Goal: Information Seeking & Learning: Learn about a topic

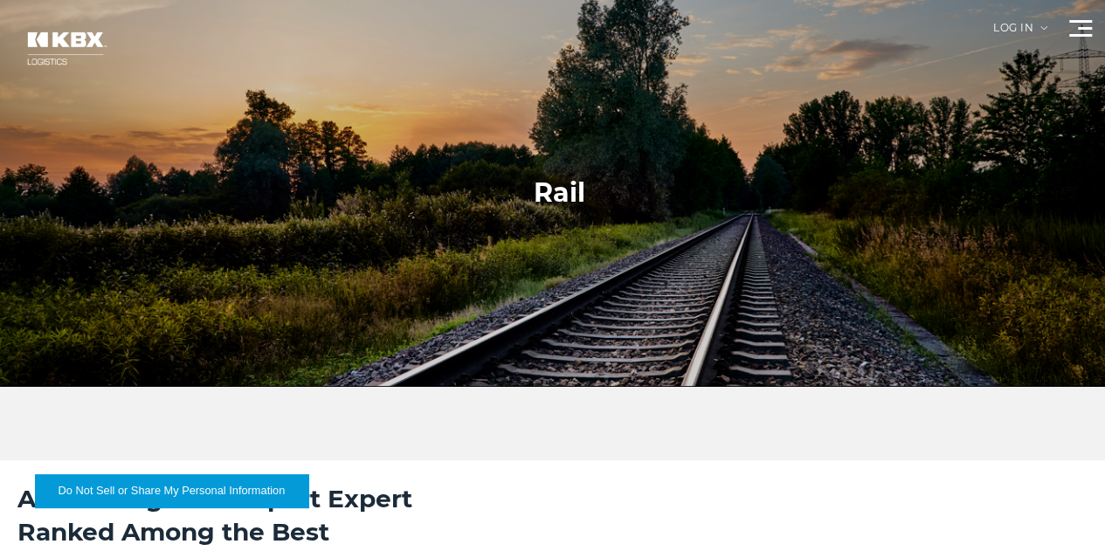
click at [0, 0] on link "RAIL" at bounding box center [0, 0] width 0 height 0
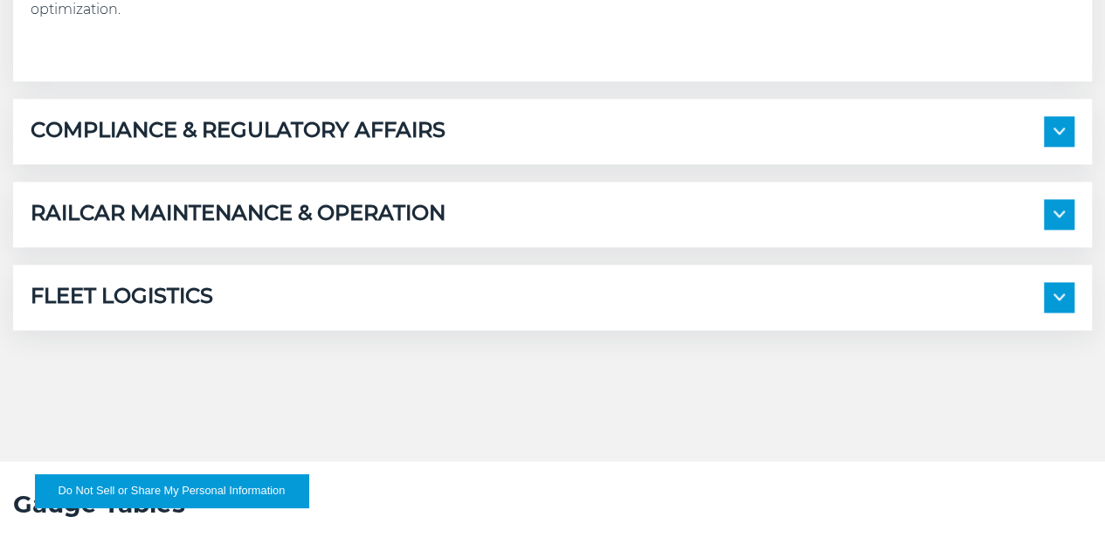
scroll to position [1133, 0]
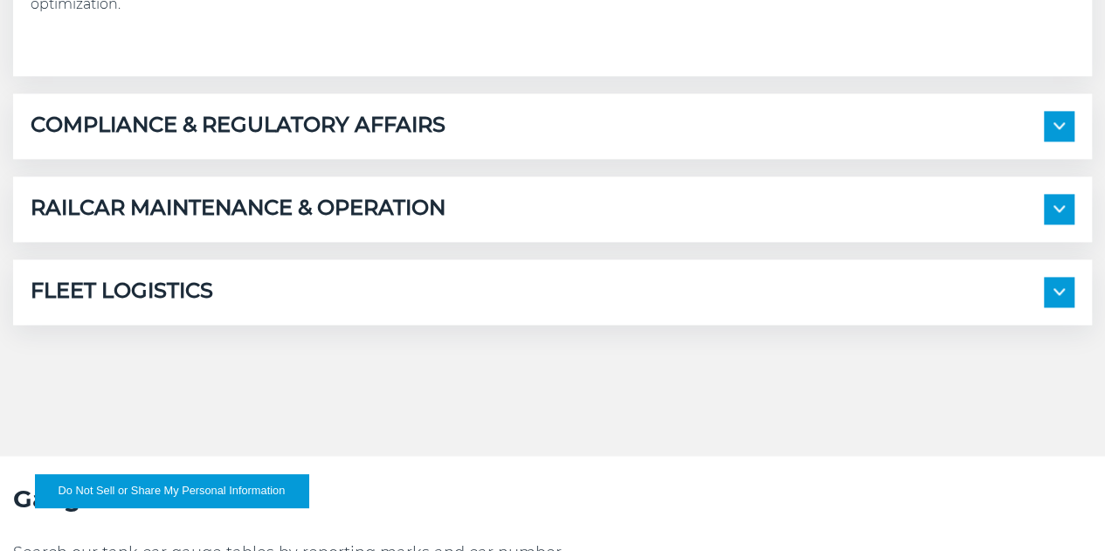
click at [1043, 141] on span at bounding box center [1058, 126] width 31 height 31
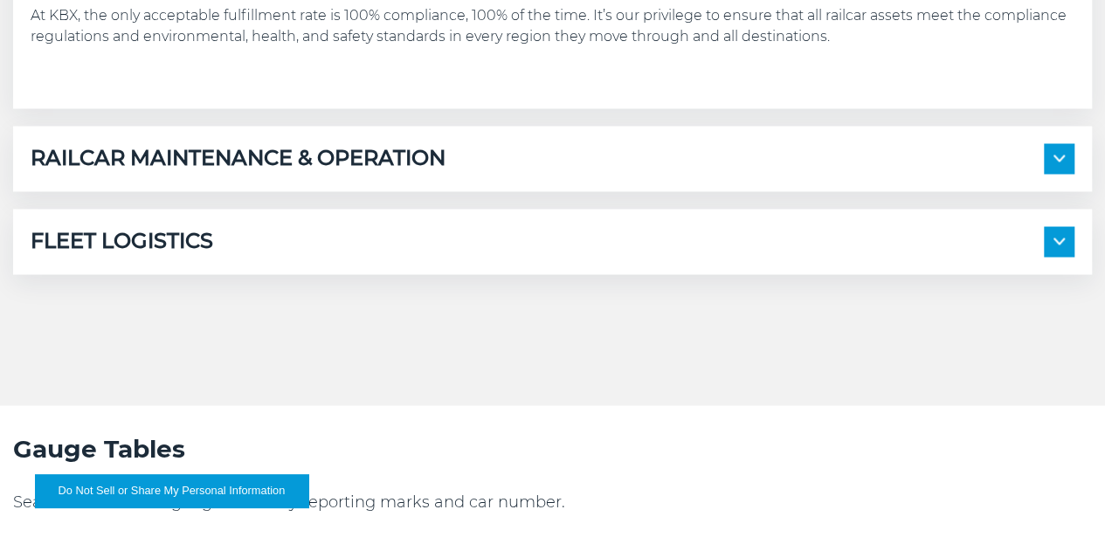
scroll to position [1507, 0]
click at [1043, 173] on span at bounding box center [1058, 157] width 31 height 31
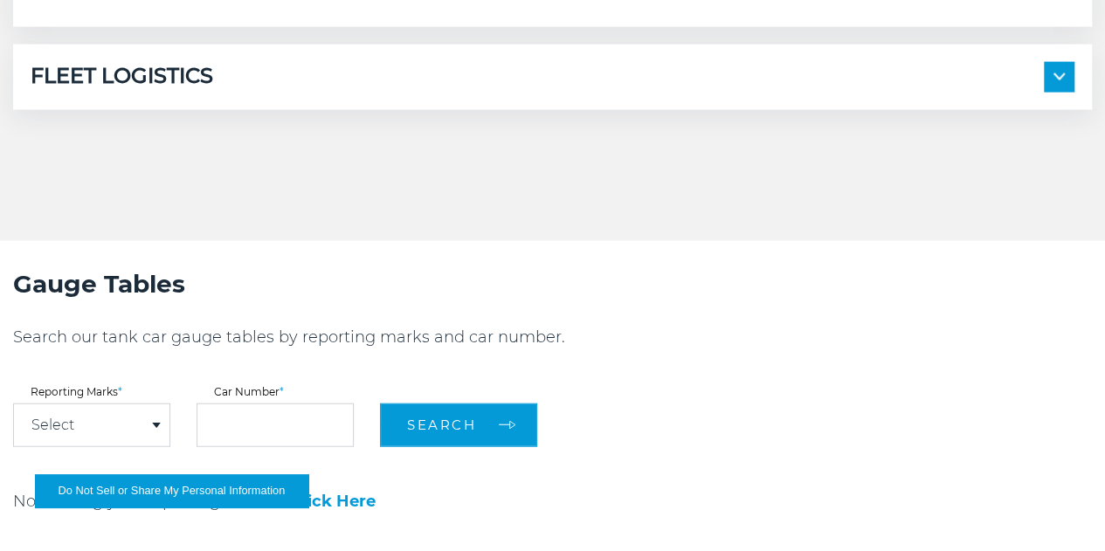
scroll to position [1993, 0]
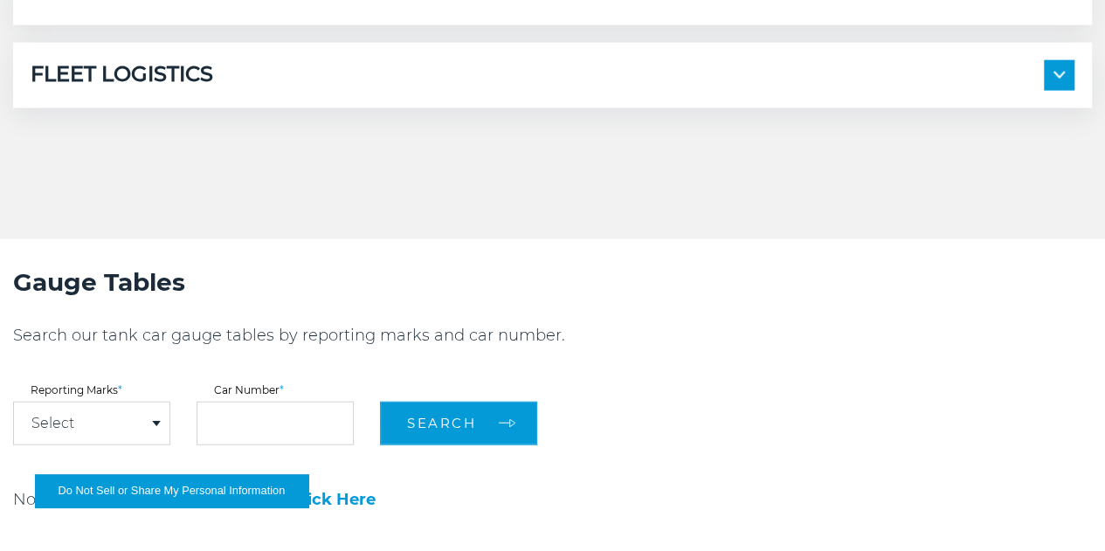
click at [1053, 79] on img at bounding box center [1058, 75] width 11 height 7
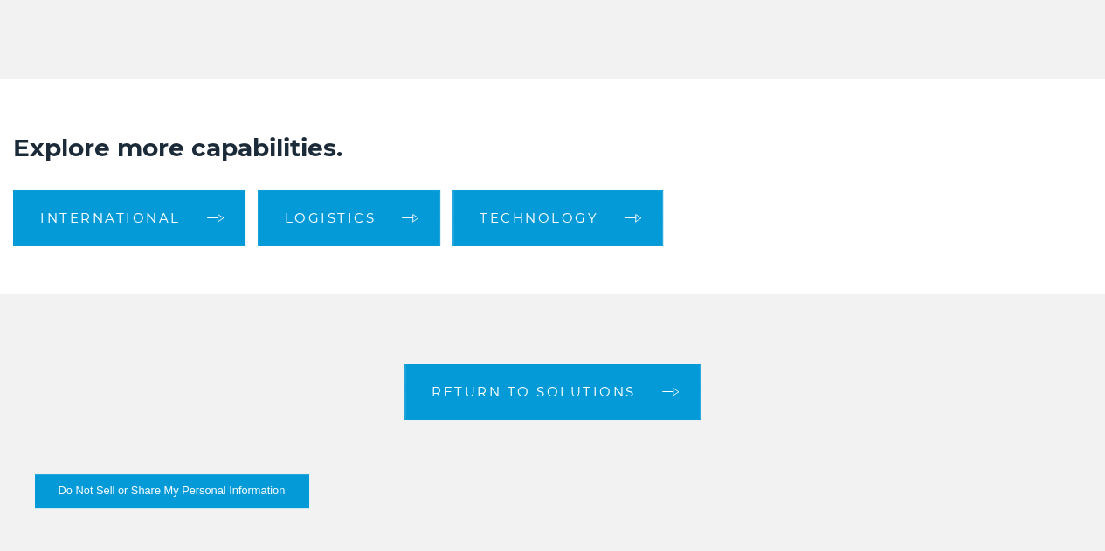
scroll to position [2949, 0]
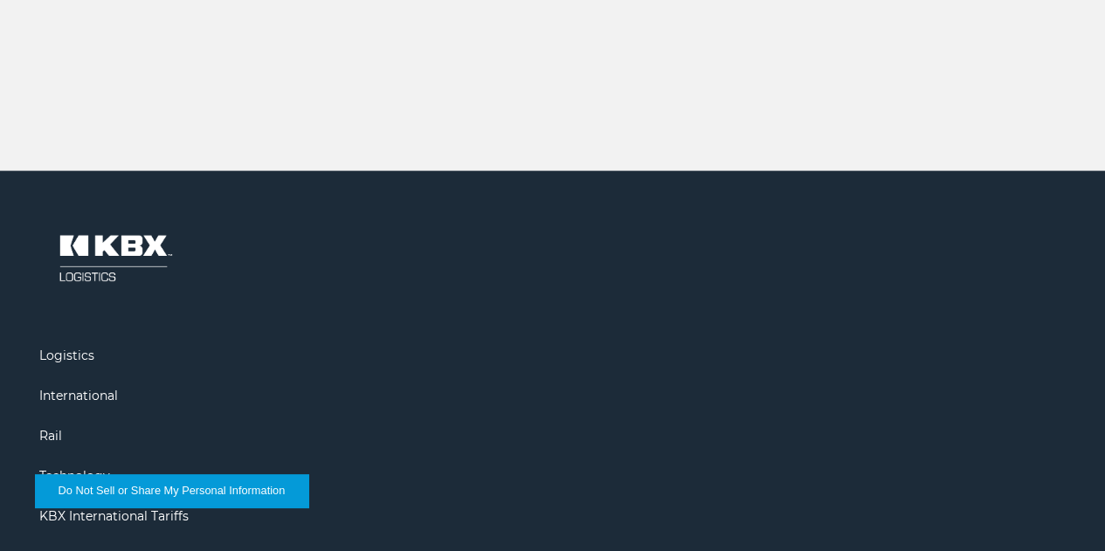
scroll to position [1841, 0]
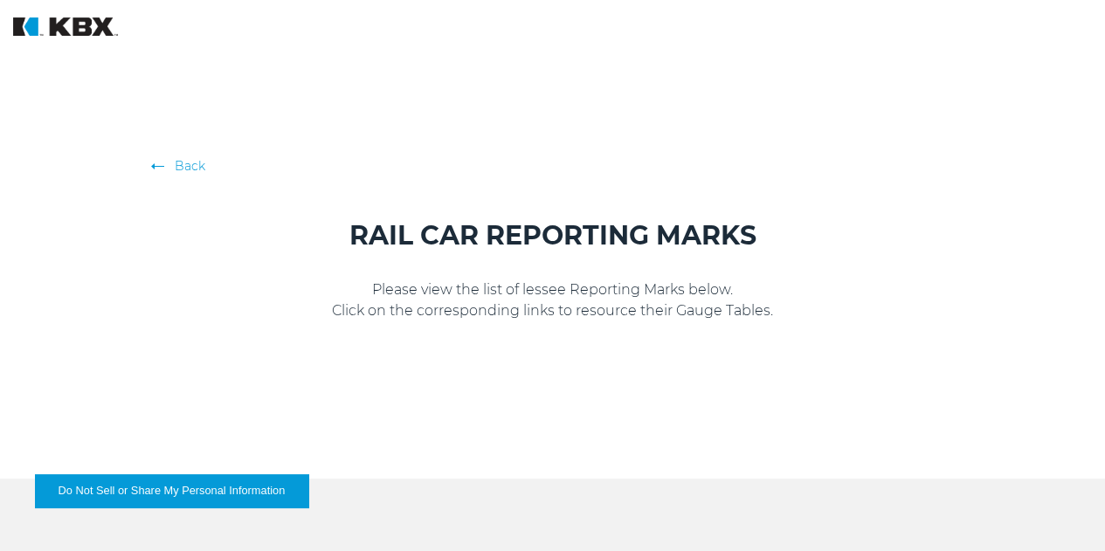
click at [185, 160] on link "Back" at bounding box center [552, 165] width 795 height 17
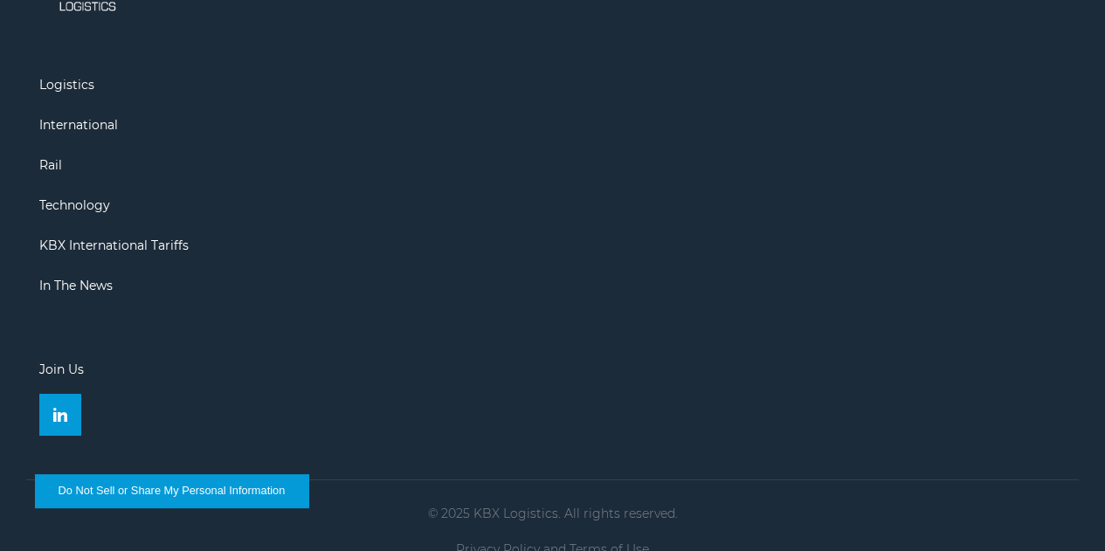
scroll to position [2942, 0]
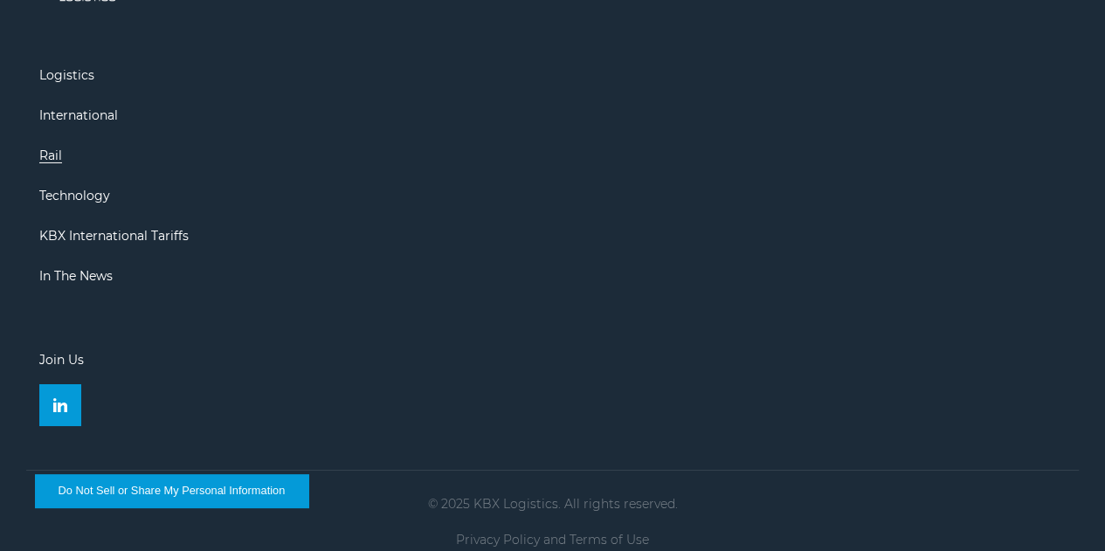
click at [62, 163] on link "Rail" at bounding box center [50, 156] width 23 height 16
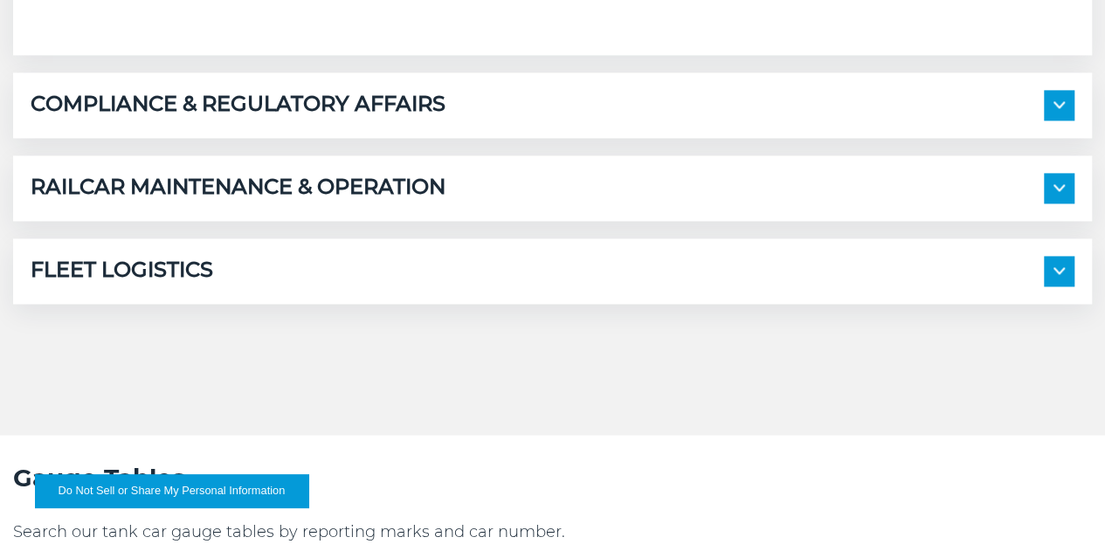
scroll to position [1156, 0]
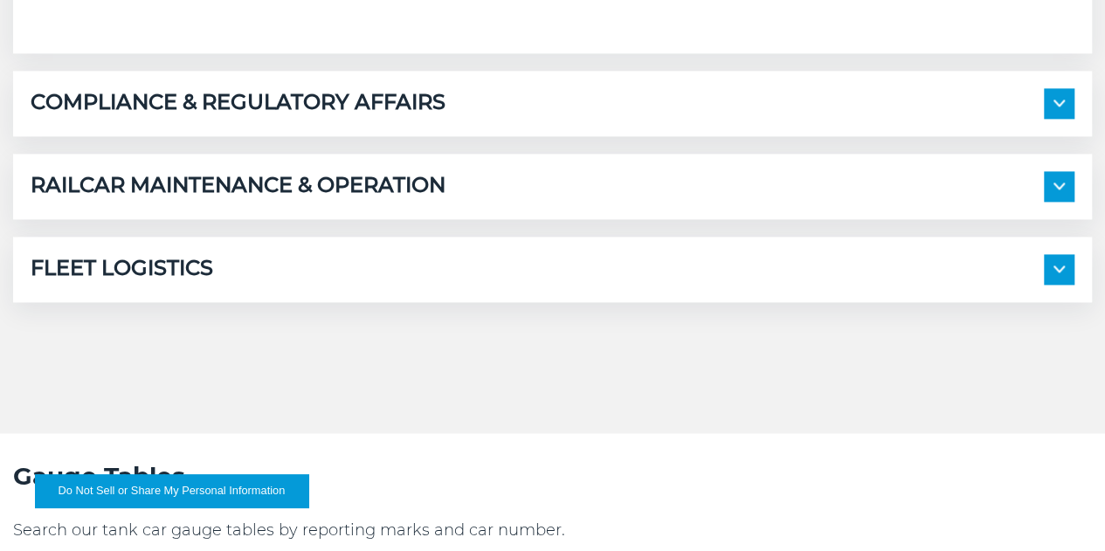
click at [1053, 189] on img at bounding box center [1058, 185] width 11 height 7
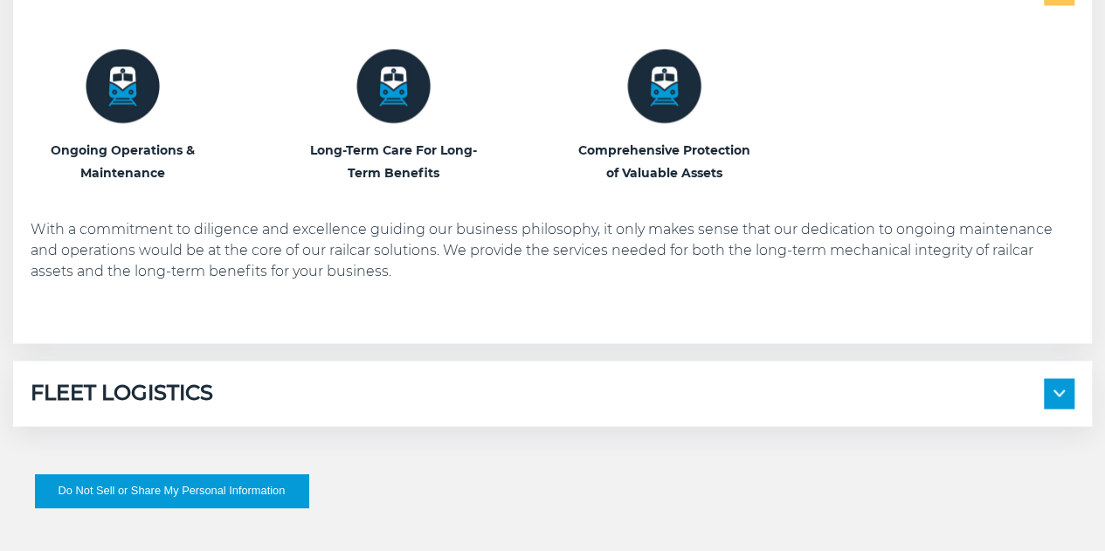
scroll to position [1366, 0]
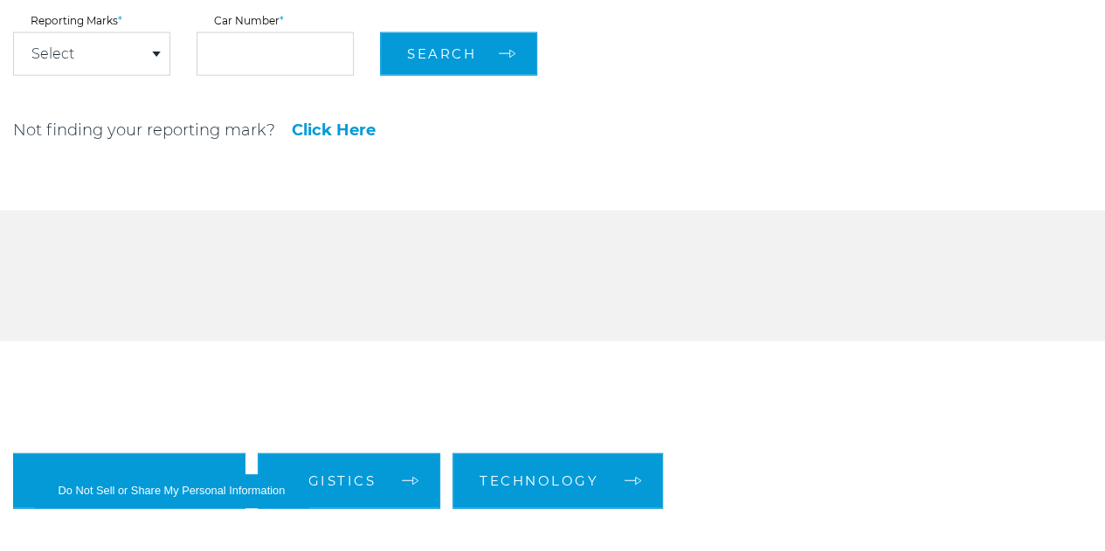
scroll to position [2041, 0]
